Goal: Find contact information: Find contact information

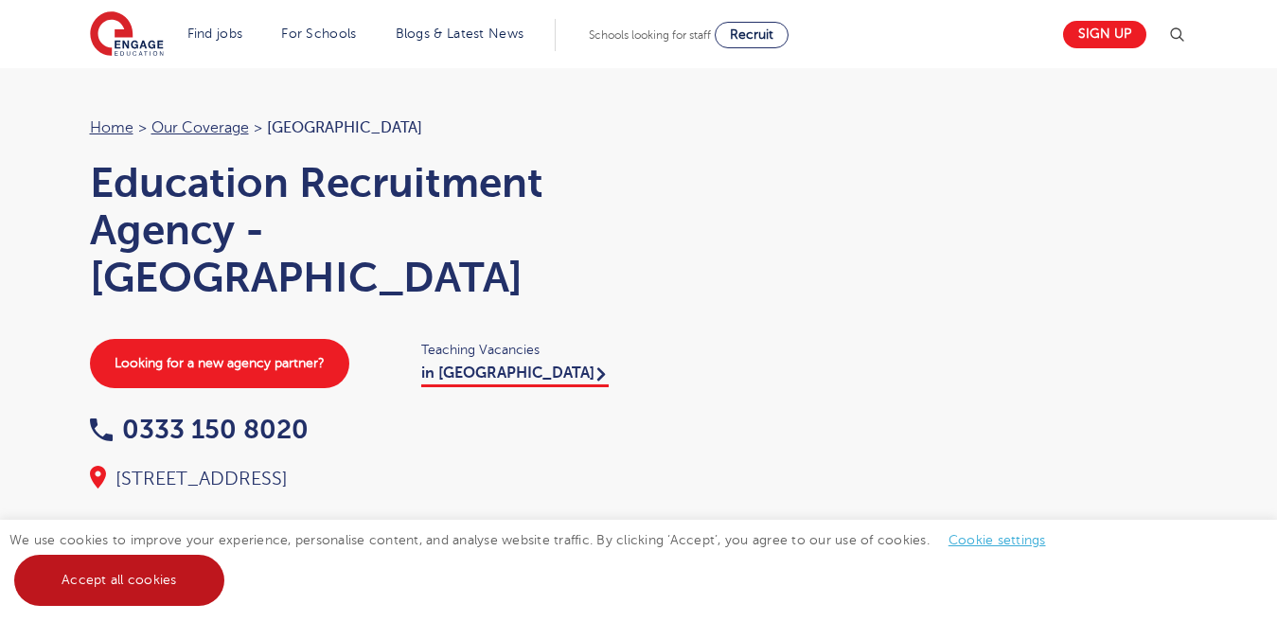
click at [92, 577] on link "Accept all cookies" at bounding box center [119, 580] width 210 height 51
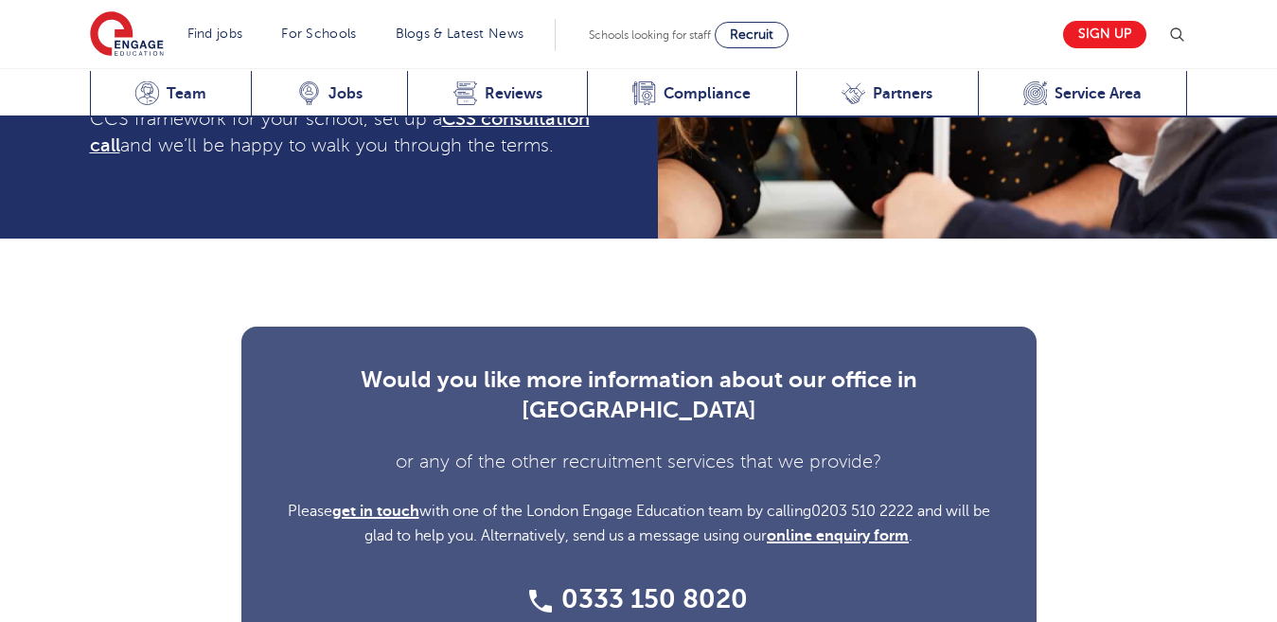
scroll to position [5908, 0]
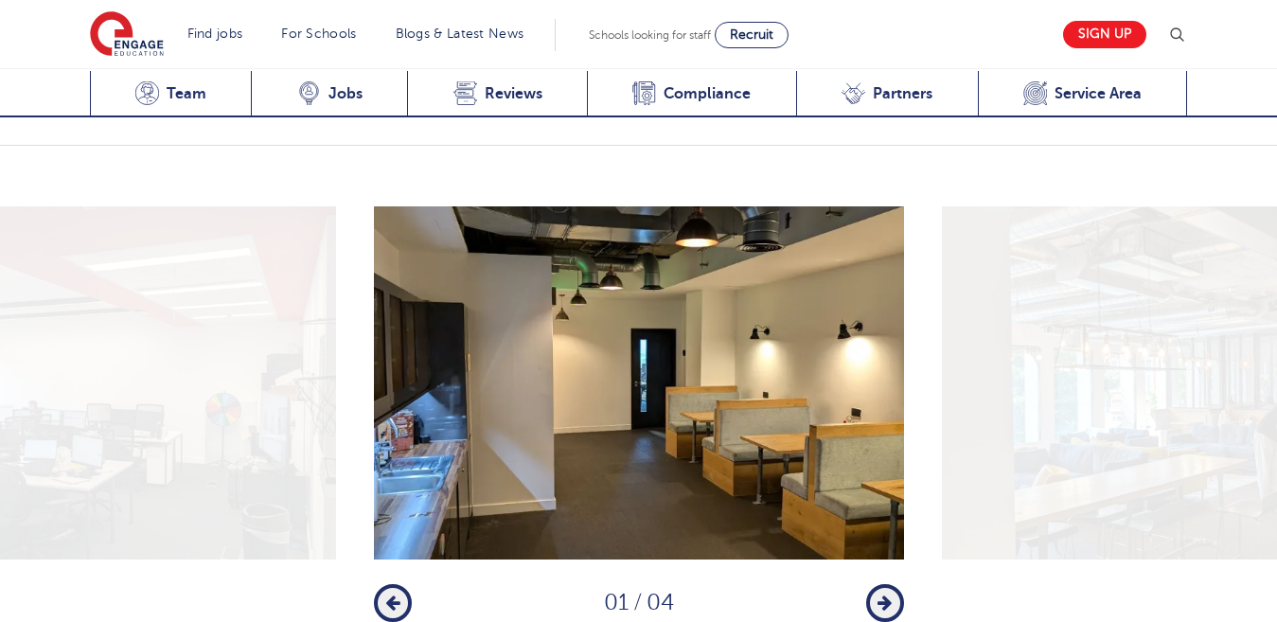
scroll to position [2480, 0]
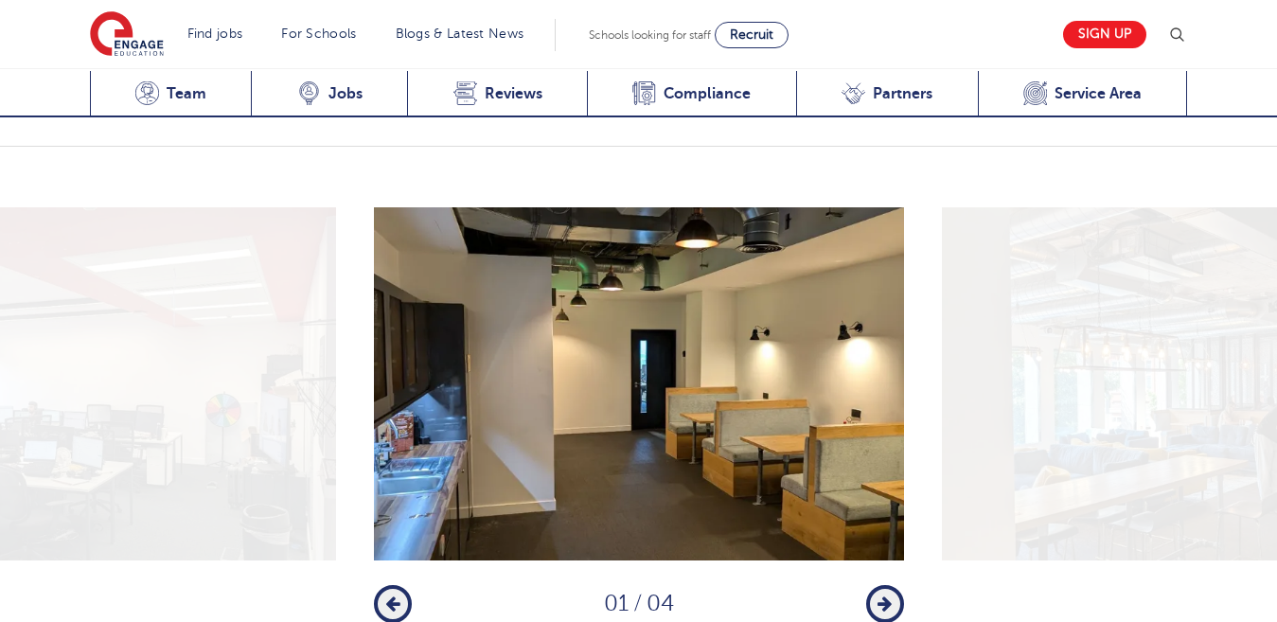
click at [884, 596] on icon "button" at bounding box center [885, 604] width 14 height 17
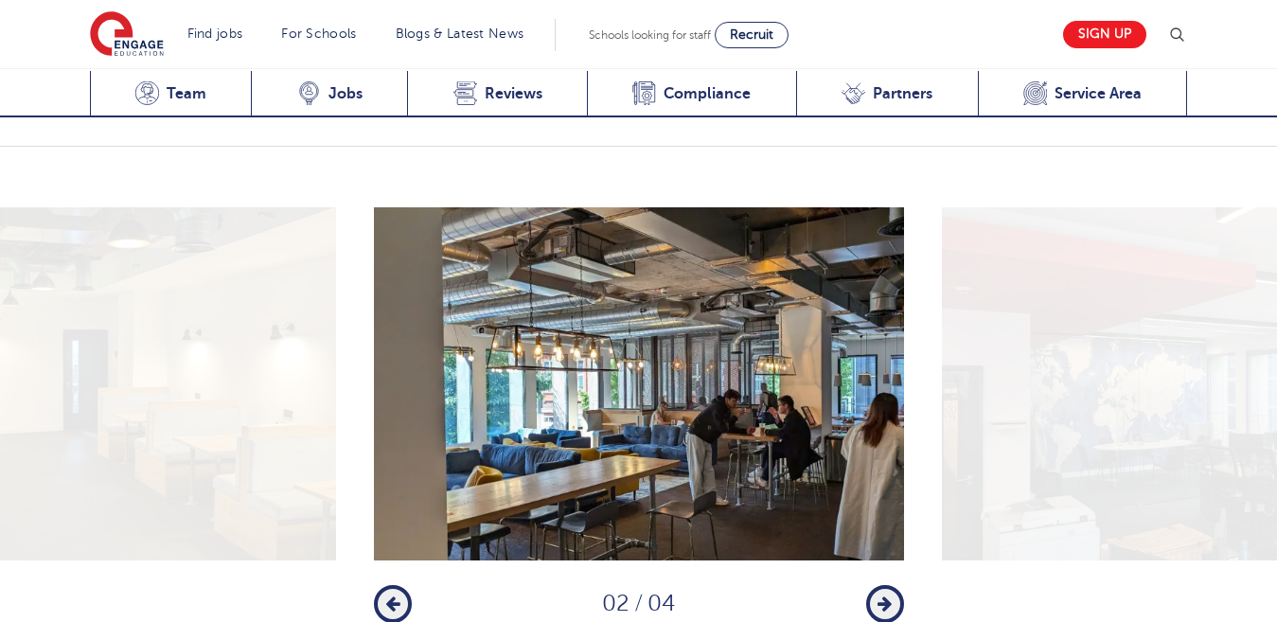
click at [884, 596] on icon "button" at bounding box center [885, 604] width 14 height 17
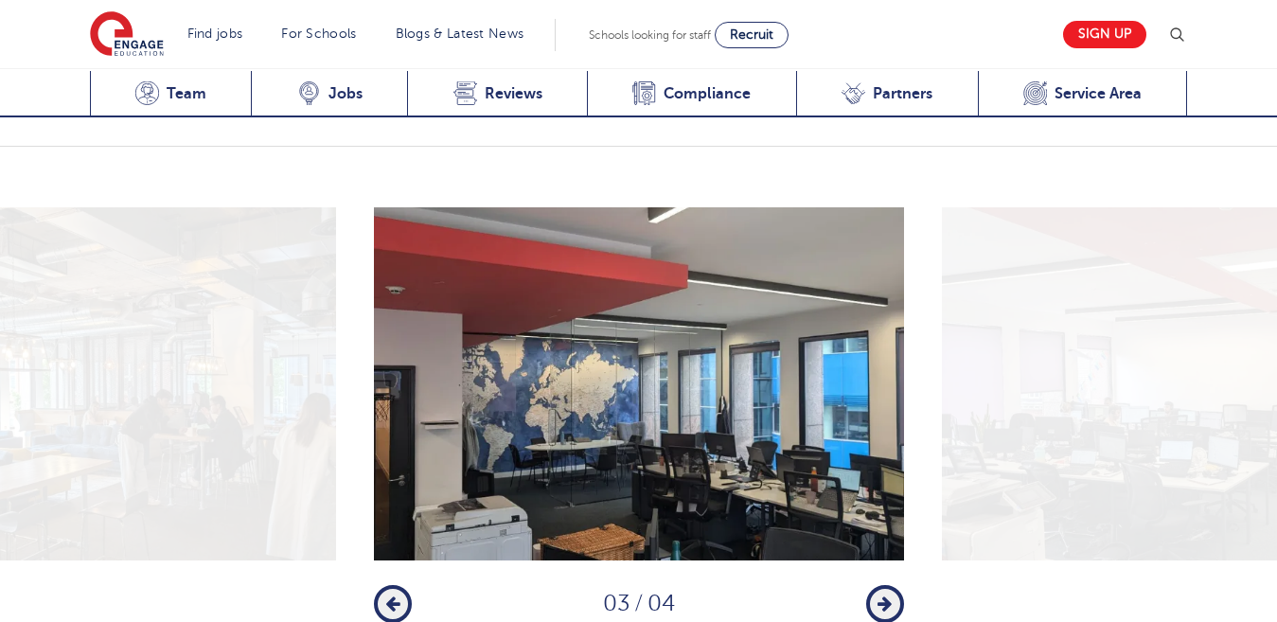
click at [884, 596] on icon "button" at bounding box center [885, 604] width 14 height 17
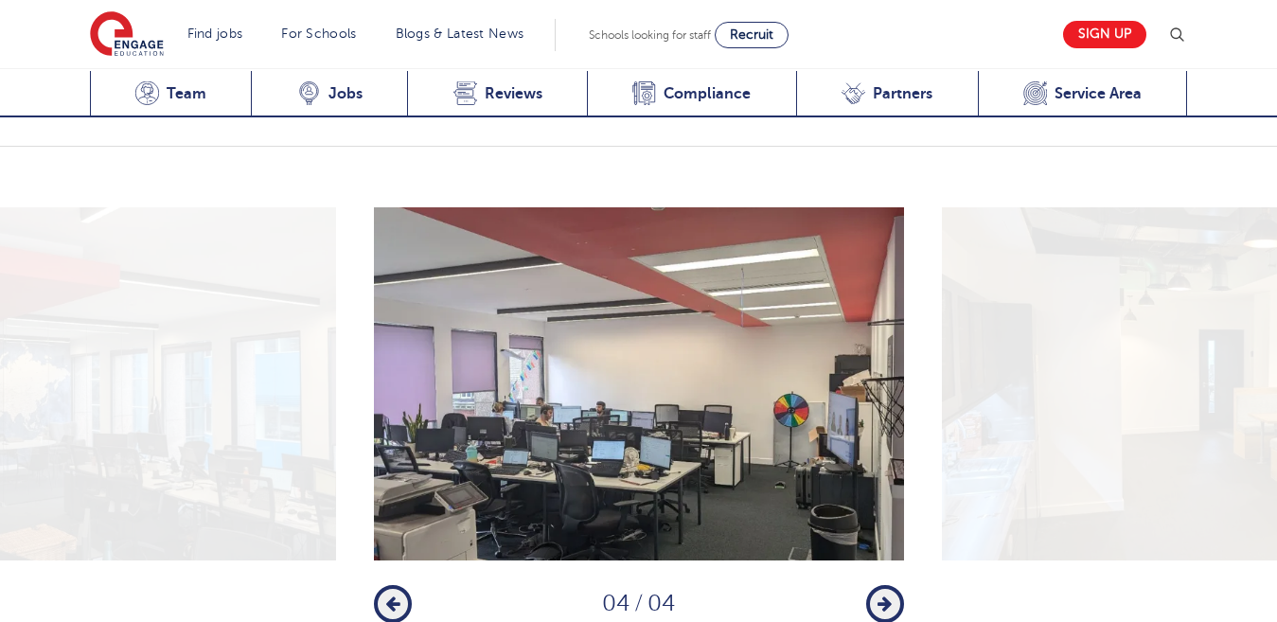
click at [884, 596] on icon "button" at bounding box center [885, 604] width 14 height 17
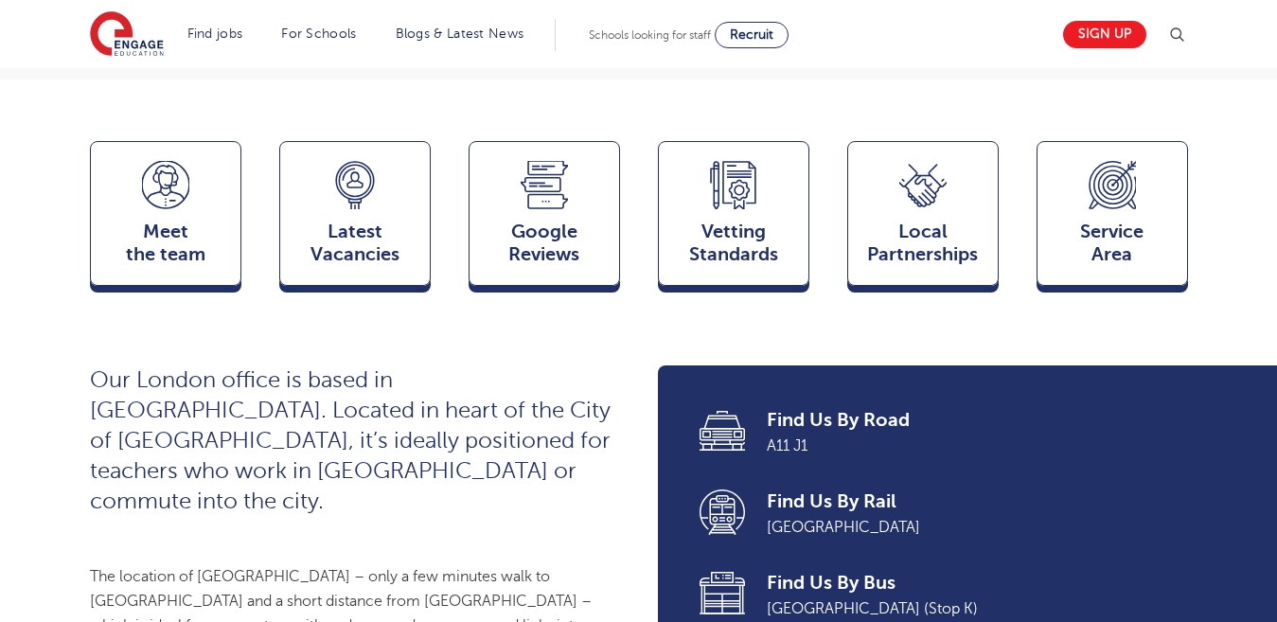
scroll to position [466, 0]
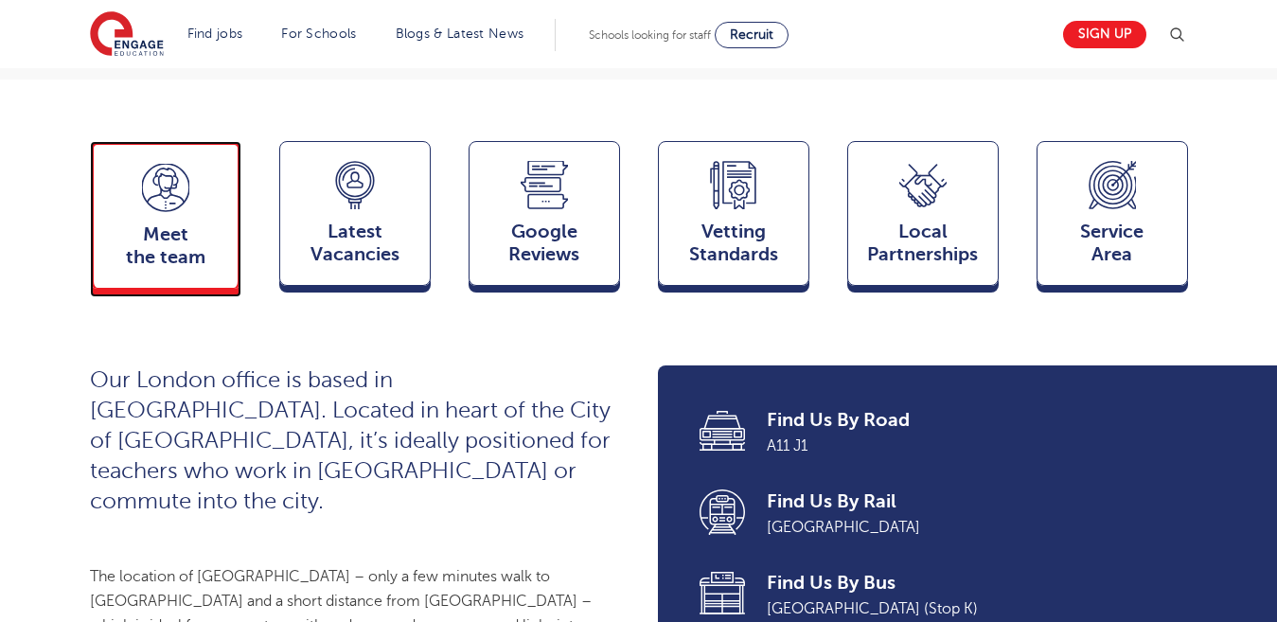
click at [206, 258] on span "Meet the team" at bounding box center [165, 245] width 125 height 45
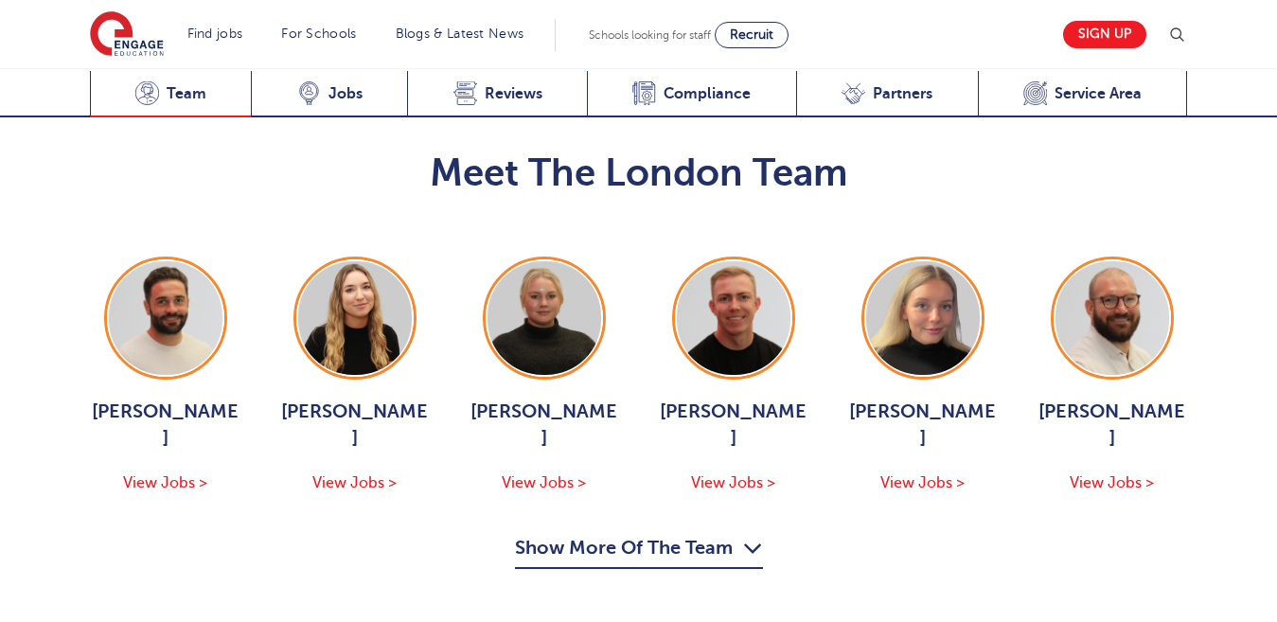
scroll to position [2030, 0]
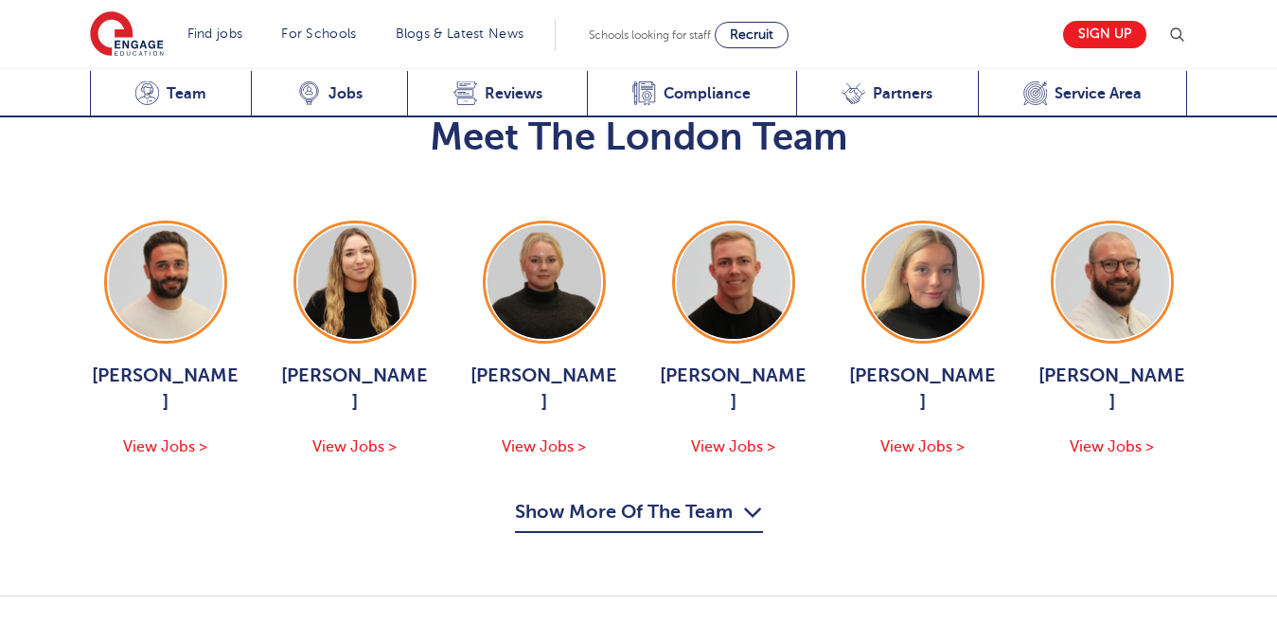
click at [751, 497] on icon "button" at bounding box center [753, 512] width 20 height 30
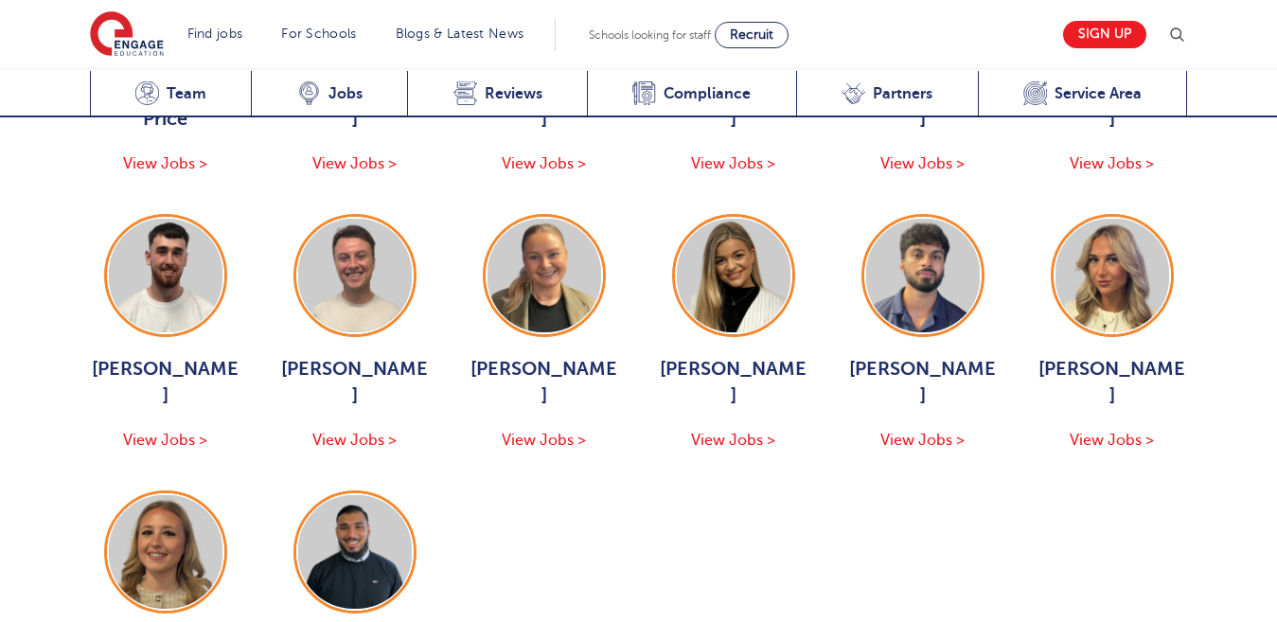
scroll to position [2589, 0]
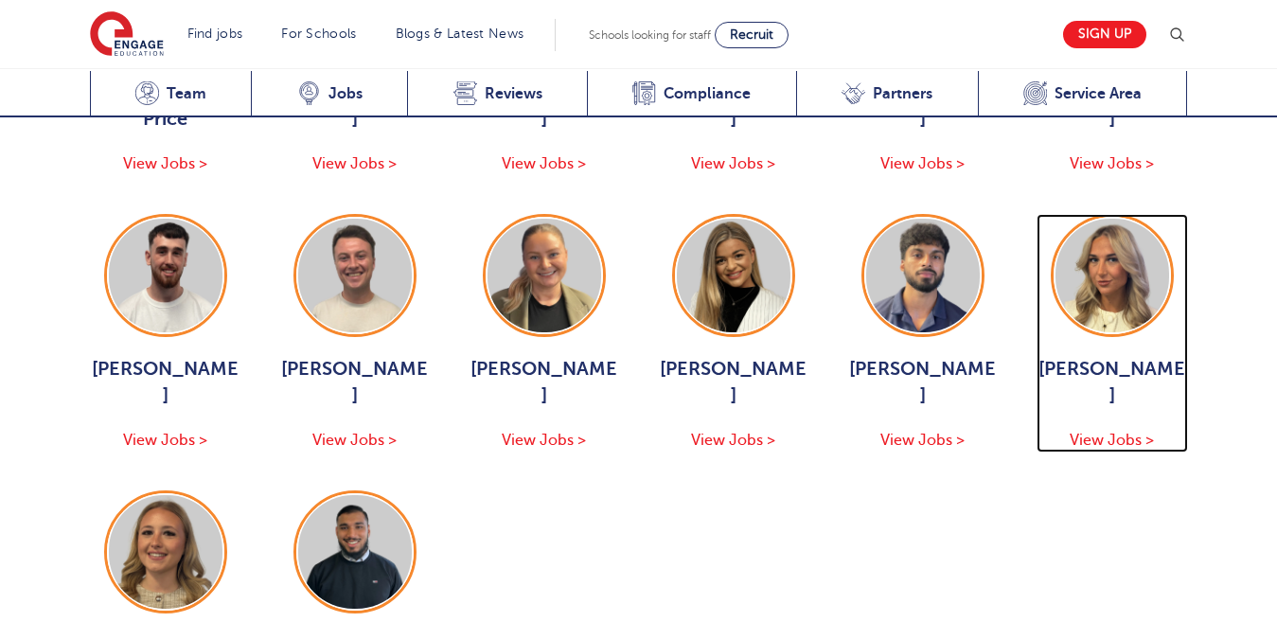
click at [1100, 235] on img at bounding box center [1113, 276] width 114 height 114
